Goal: Transaction & Acquisition: Purchase product/service

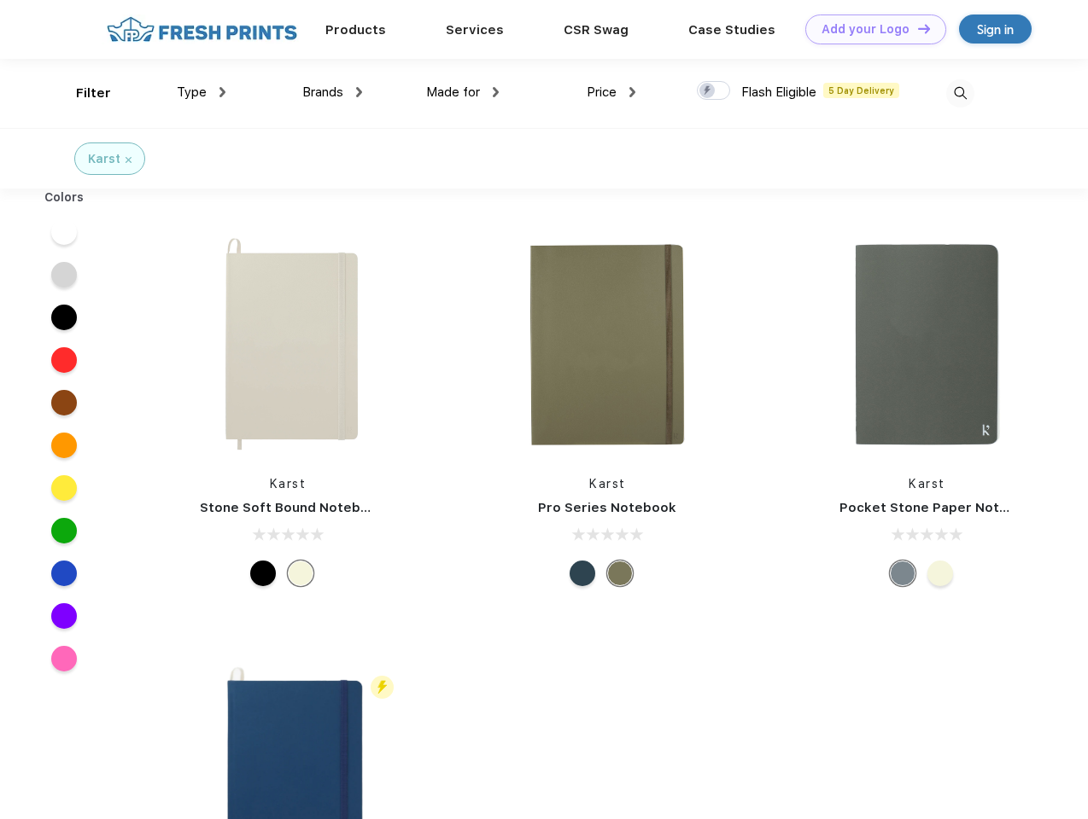
scroll to position [1, 0]
click at [869, 29] on link "Add your Logo Design Tool" at bounding box center [875, 30] width 141 height 30
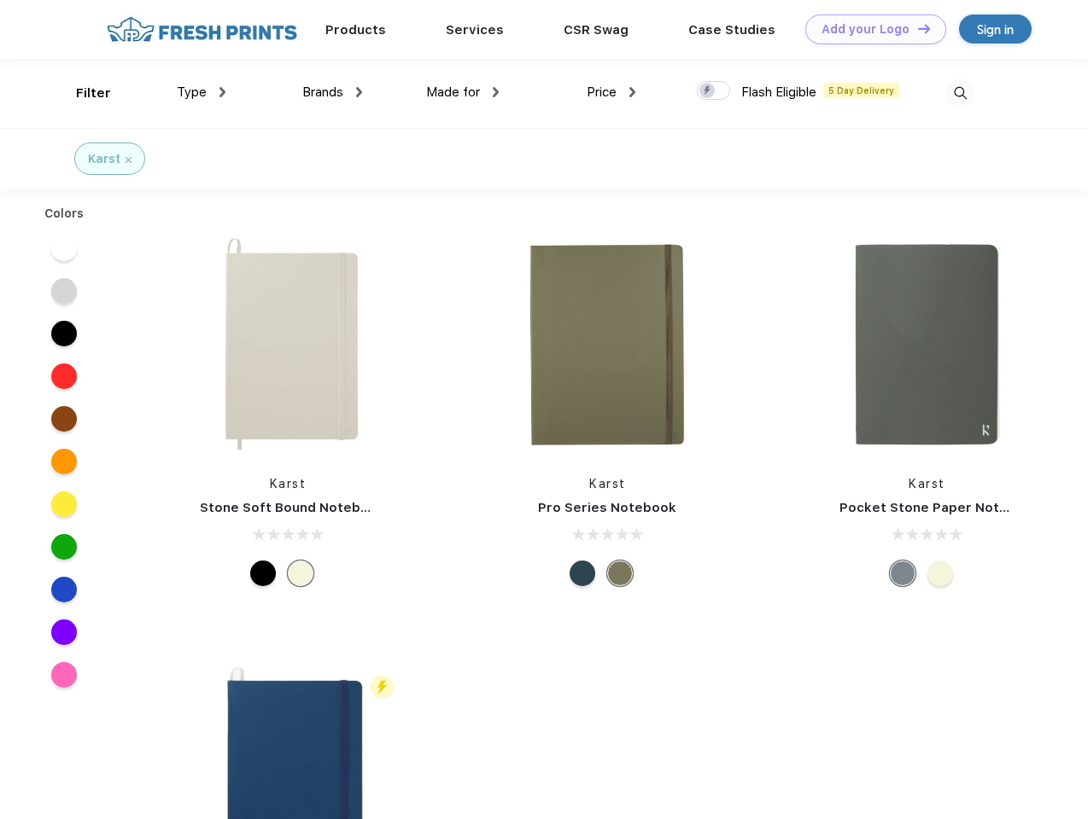
click at [0, 0] on div "Design Tool" at bounding box center [0, 0] width 0 height 0
click at [916, 28] on link "Add your Logo Design Tool" at bounding box center [875, 30] width 141 height 30
click at [82, 93] on div "Filter" at bounding box center [93, 94] width 35 height 20
click at [201, 92] on span "Type" at bounding box center [192, 92] width 30 height 15
click at [332, 92] on span "Brands" at bounding box center [322, 92] width 41 height 15
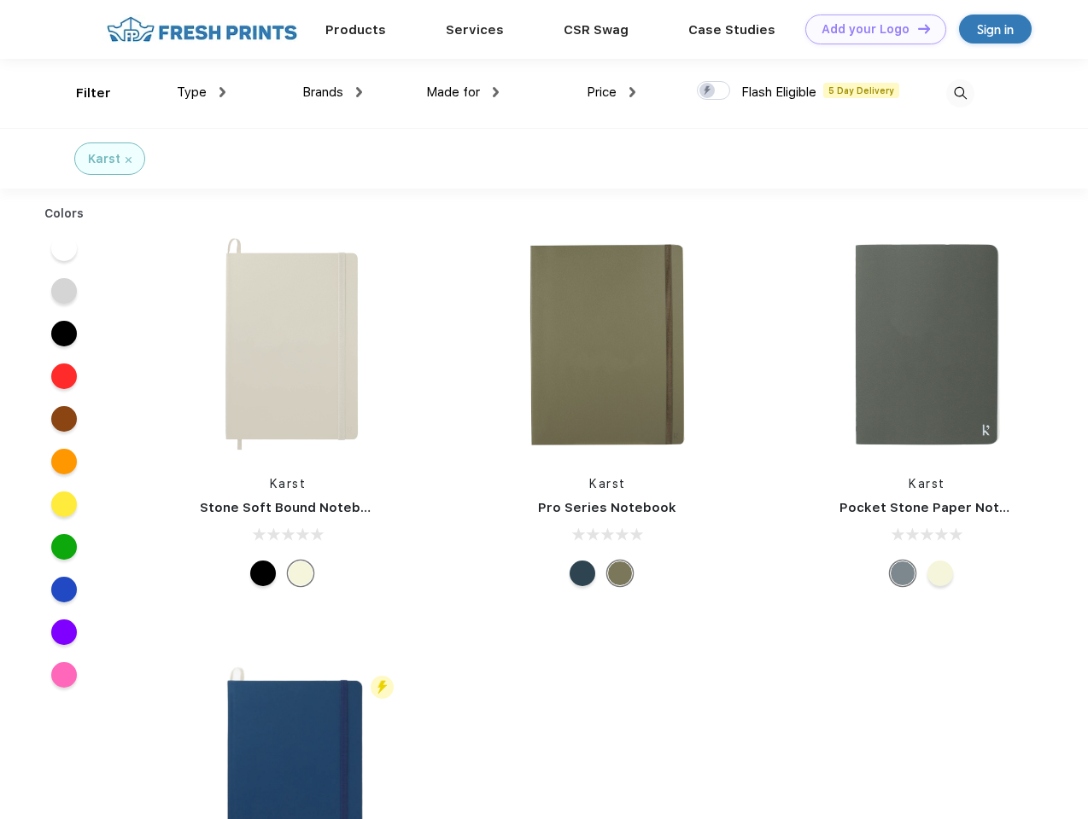
click at [463, 92] on span "Made for" at bounding box center [453, 92] width 54 height 15
click at [611, 92] on span "Price" at bounding box center [601, 92] width 30 height 15
click at [714, 91] on div at bounding box center [713, 90] width 33 height 19
click at [708, 91] on input "checkbox" at bounding box center [702, 85] width 11 height 11
click at [959, 93] on img at bounding box center [960, 93] width 28 height 28
